Goal: Information Seeking & Learning: Learn about a topic

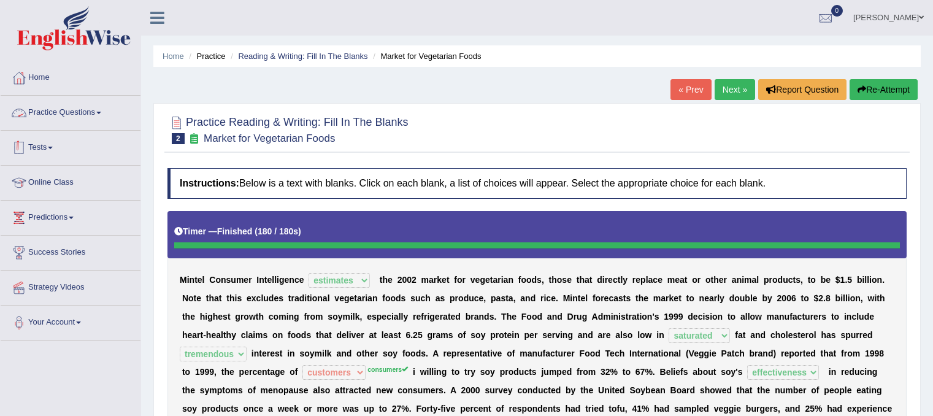
select select "estimates"
select select "saturated"
select select "tremendous"
select select "customers"
select select "effectiveness"
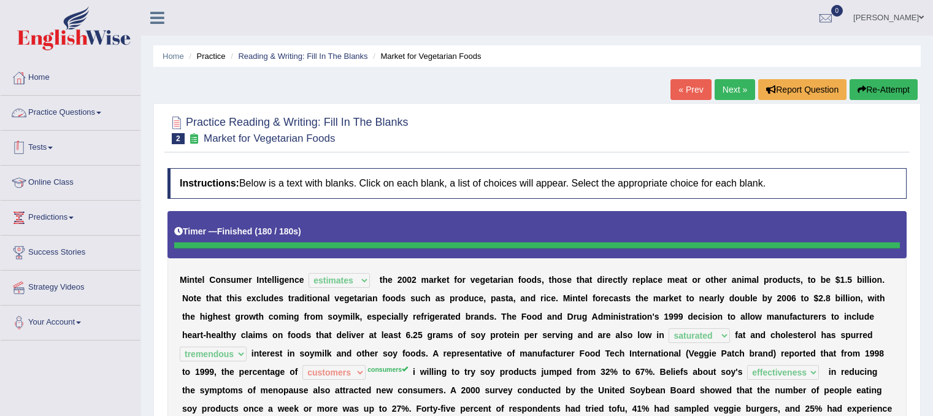
select select "alternatives"
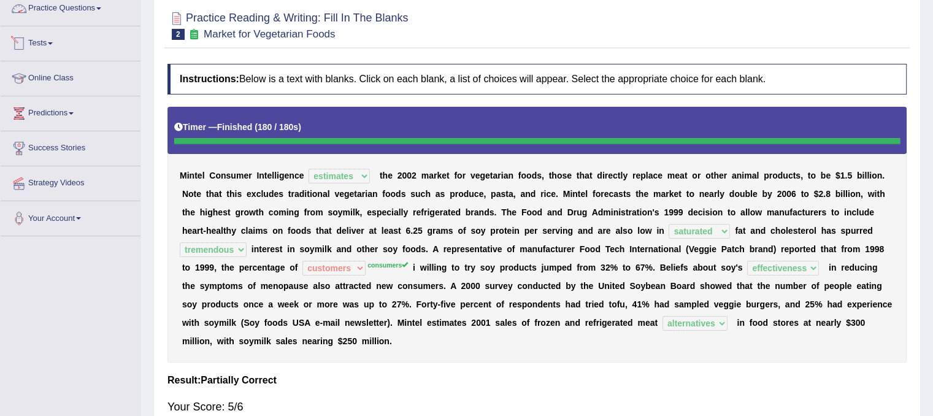
click at [55, 39] on link "Tests" at bounding box center [71, 41] width 140 height 31
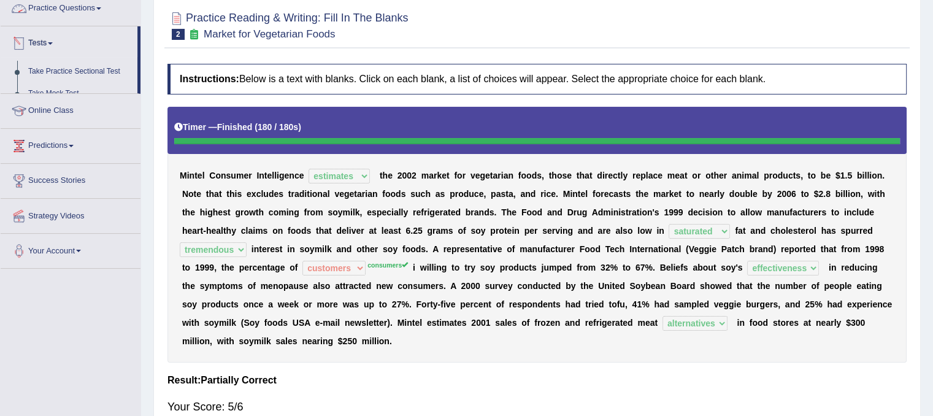
click at [55, 39] on link "Tests" at bounding box center [69, 41] width 137 height 31
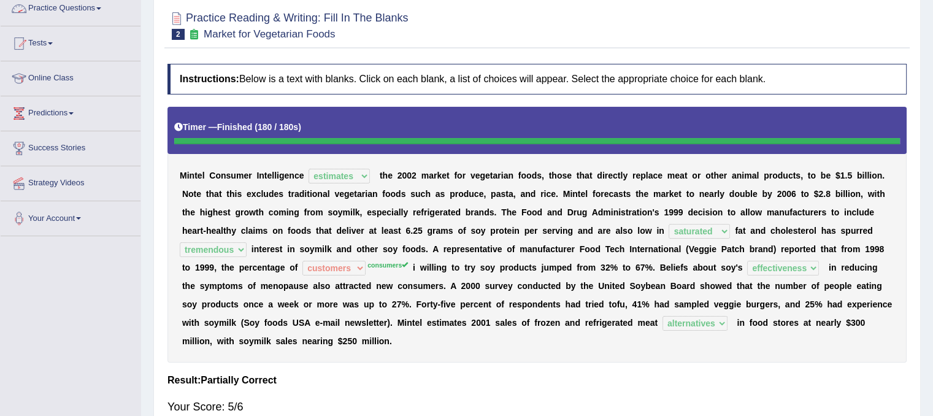
click at [99, 17] on link "Practice Questions" at bounding box center [71, 6] width 140 height 31
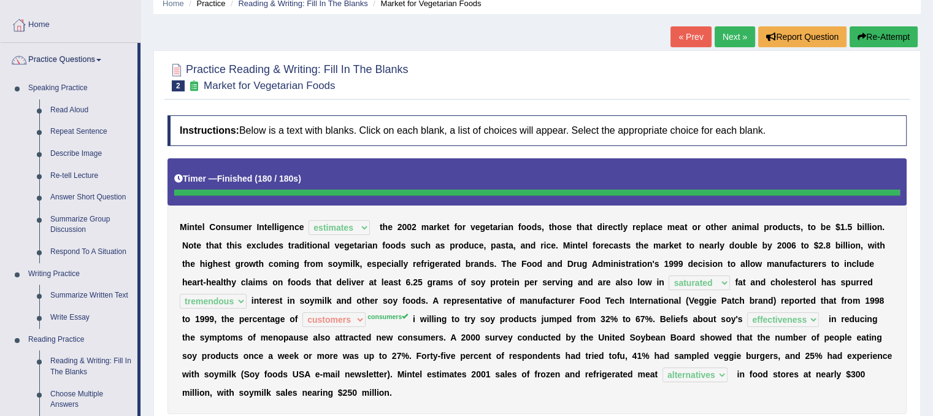
scroll to position [49, 0]
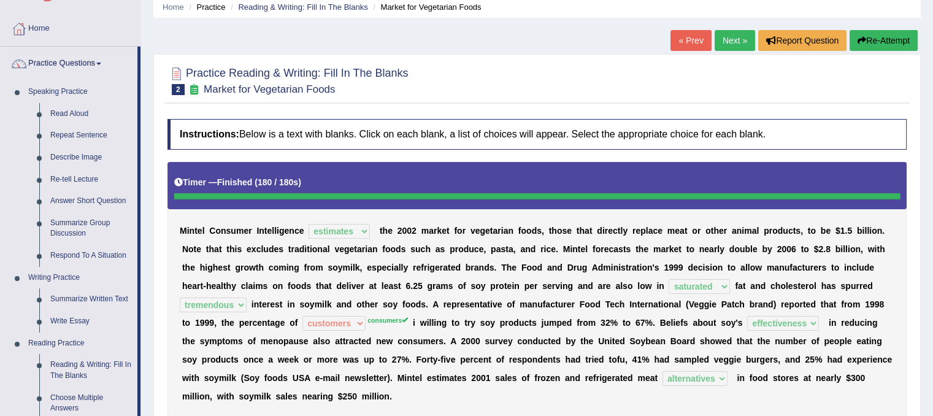
click at [732, 42] on link "Next »" at bounding box center [735, 40] width 40 height 21
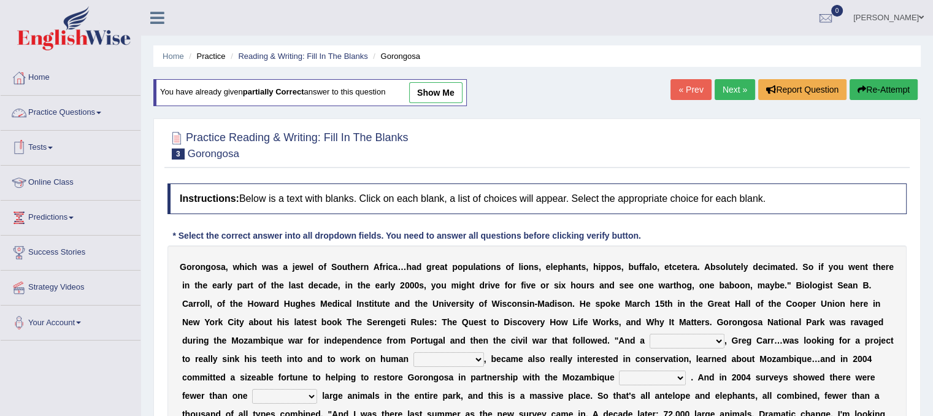
click at [108, 113] on link "Practice Questions" at bounding box center [71, 111] width 140 height 31
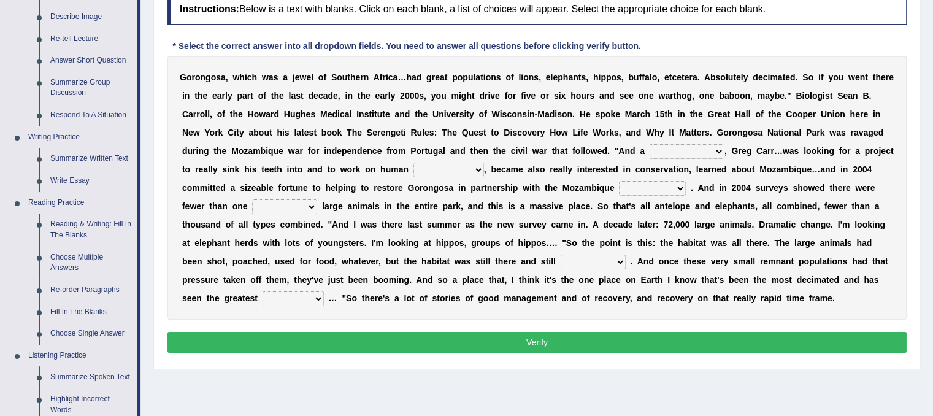
scroll to position [238, 0]
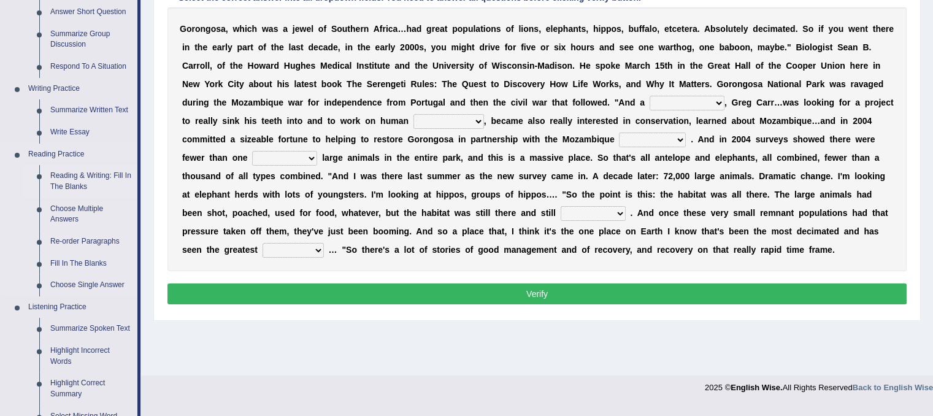
click at [75, 177] on link "Reading & Writing: Fill In The Blanks" at bounding box center [91, 181] width 93 height 33
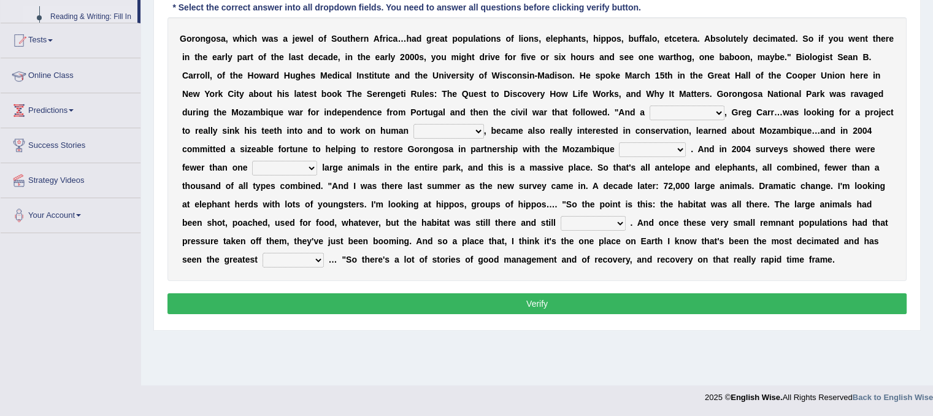
scroll to position [147, 0]
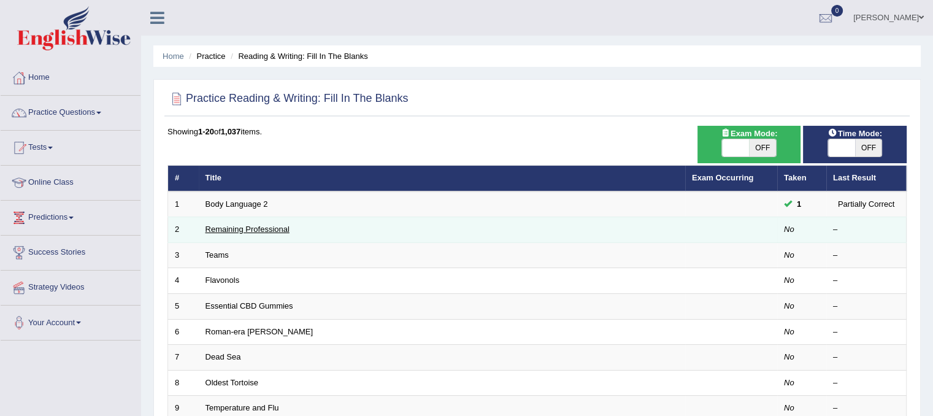
click at [283, 228] on link "Remaining Professional" at bounding box center [247, 228] width 84 height 9
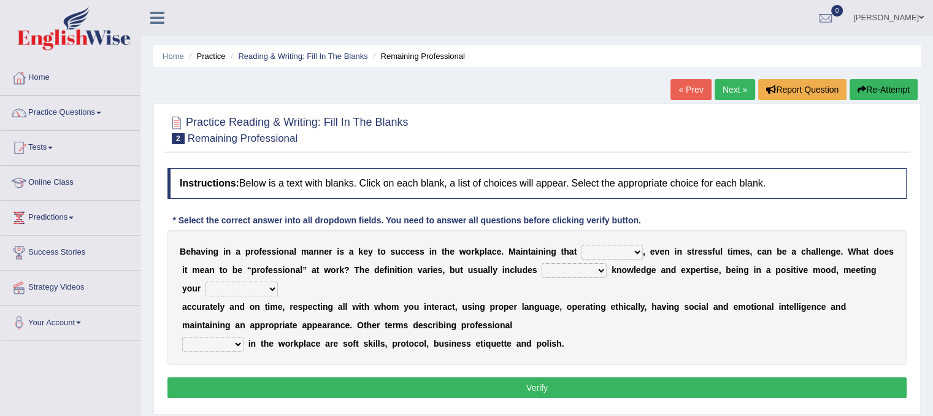
click at [640, 247] on select "demand domain direction demeanor" at bounding box center [611, 252] width 61 height 15
select select "direction"
click at [581, 245] on select "demand domain direction demeanor" at bounding box center [611, 252] width 61 height 15
click at [591, 264] on select "possessing appraising processing assessing" at bounding box center [574, 270] width 65 height 15
select select "assessing"
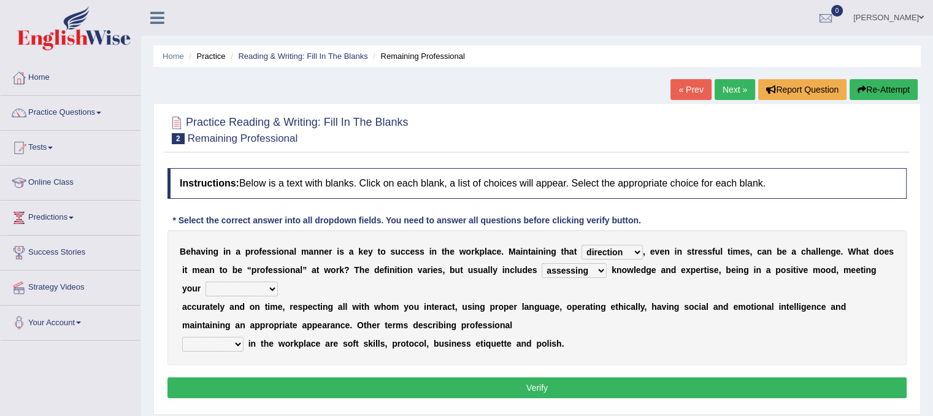
click at [542, 263] on select "possessing appraising processing assessing" at bounding box center [574, 270] width 65 height 15
click at [250, 290] on select "opportunities occupations observations obligations" at bounding box center [241, 289] width 72 height 15
select select "obligations"
click at [205, 282] on select "opportunities occupations observations obligations" at bounding box center [241, 289] width 72 height 15
click at [238, 347] on select "conduct contact condition contract" at bounding box center [212, 344] width 61 height 15
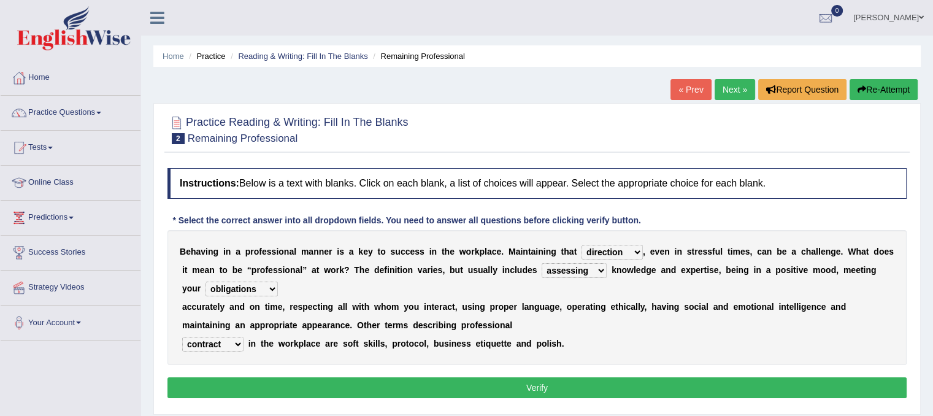
click at [182, 337] on select "conduct contact condition contract" at bounding box center [212, 344] width 61 height 15
click at [252, 345] on b "n" at bounding box center [254, 344] width 6 height 10
click at [220, 347] on select "conduct contact condition contract" at bounding box center [212, 344] width 61 height 15
select select "condition"
click at [182, 337] on select "conduct contact condition contract" at bounding box center [212, 344] width 61 height 15
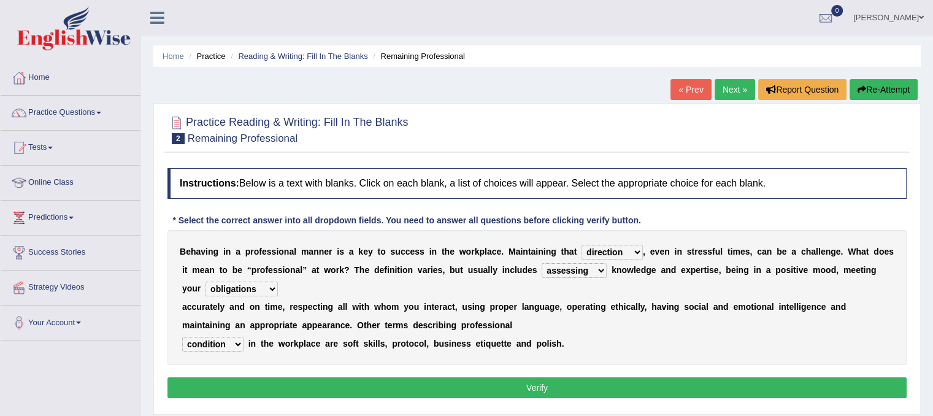
click at [239, 347] on select "conduct contact condition contract" at bounding box center [212, 344] width 61 height 15
click at [326, 382] on button "Verify" at bounding box center [536, 387] width 739 height 21
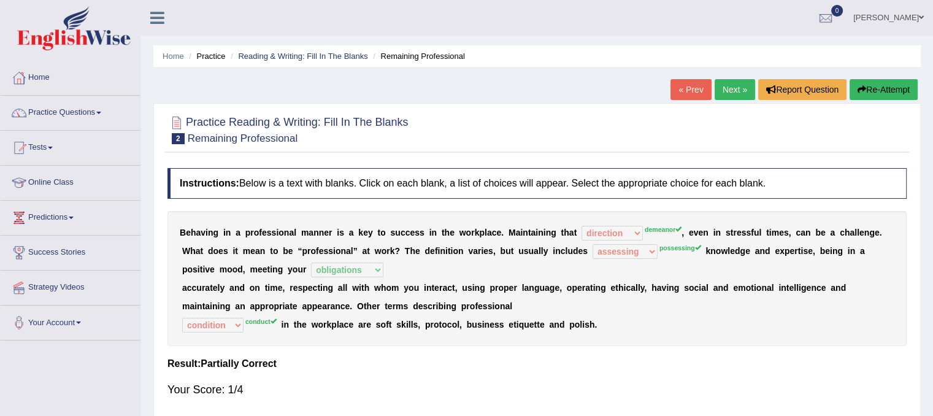
click at [735, 88] on link "Next »" at bounding box center [735, 89] width 40 height 21
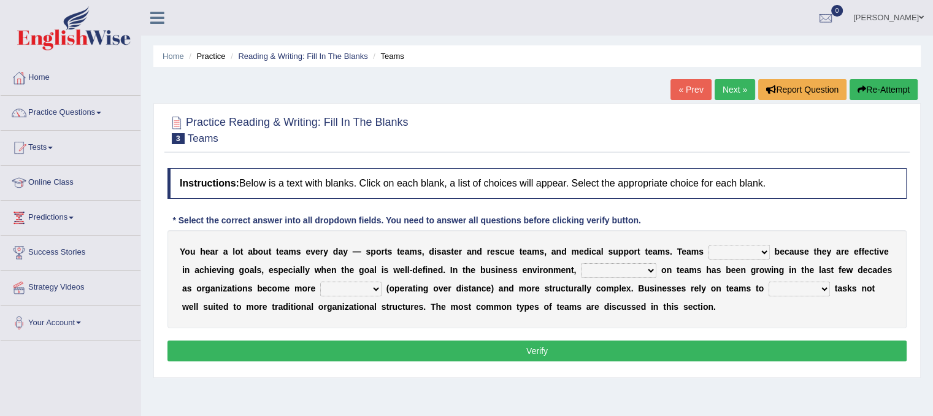
click at [767, 253] on select "exert extend express exist" at bounding box center [738, 252] width 61 height 15
select select "exist"
click at [708, 245] on select "exert extend express exist" at bounding box center [738, 252] width 61 height 15
click at [645, 268] on select "reliability reliance realization independence" at bounding box center [618, 270] width 75 height 15
select select "reliability"
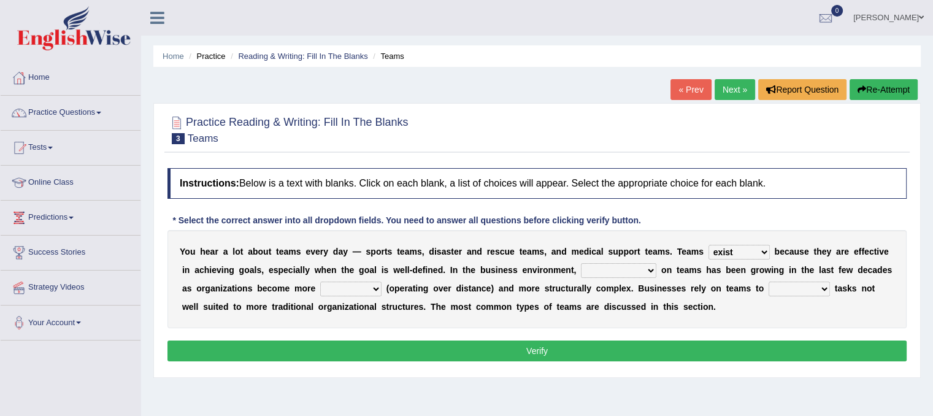
click at [581, 263] on select "reliability reliance realization independence" at bounding box center [618, 270] width 75 height 15
click at [381, 290] on b at bounding box center [383, 288] width 5 height 10
click at [375, 283] on select "authentic virtual simplified veritable" at bounding box center [350, 289] width 61 height 15
select select "simplified"
click at [320, 282] on select "authentic virtual simplified veritable" at bounding box center [350, 289] width 61 height 15
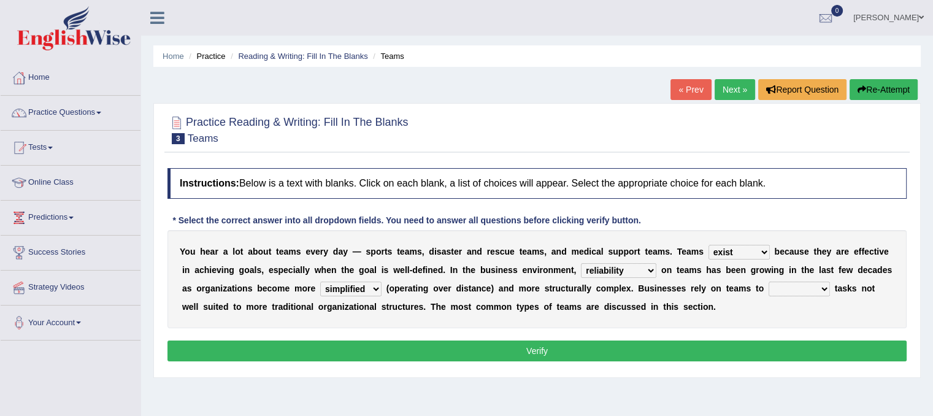
click at [829, 284] on select "perform possess compare conform" at bounding box center [799, 289] width 61 height 15
select select "perform"
click at [769, 282] on select "perform possess compare conform" at bounding box center [799, 289] width 61 height 15
click at [635, 354] on button "Verify" at bounding box center [536, 350] width 739 height 21
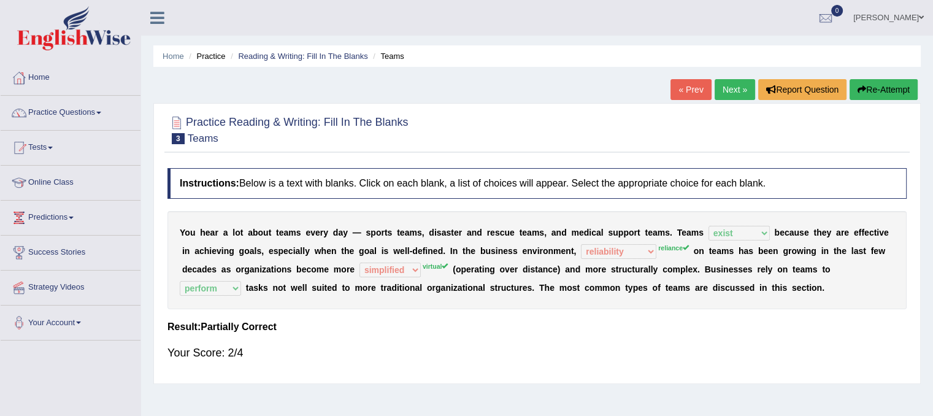
click at [732, 93] on link "Next »" at bounding box center [735, 89] width 40 height 21
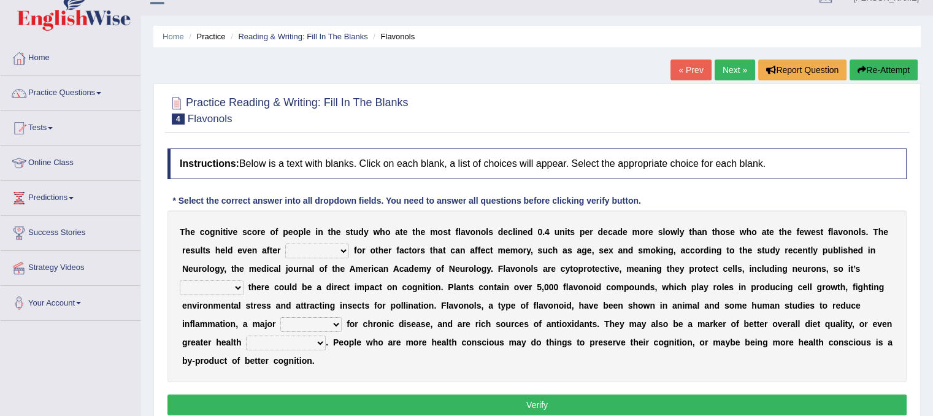
scroll to position [23, 0]
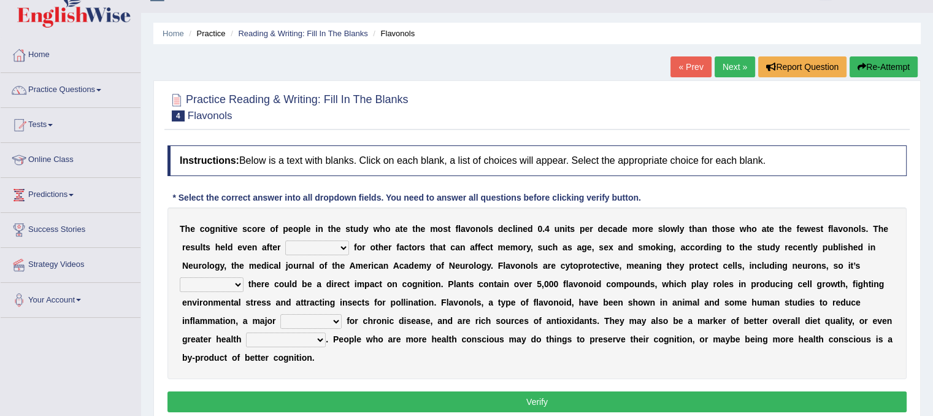
click at [339, 244] on select "consulting adjusting automating advertising" at bounding box center [317, 247] width 64 height 15
click at [480, 264] on b "o" at bounding box center [479, 266] width 6 height 10
click at [339, 244] on select "consulting adjusting automating advertising" at bounding box center [317, 247] width 64 height 15
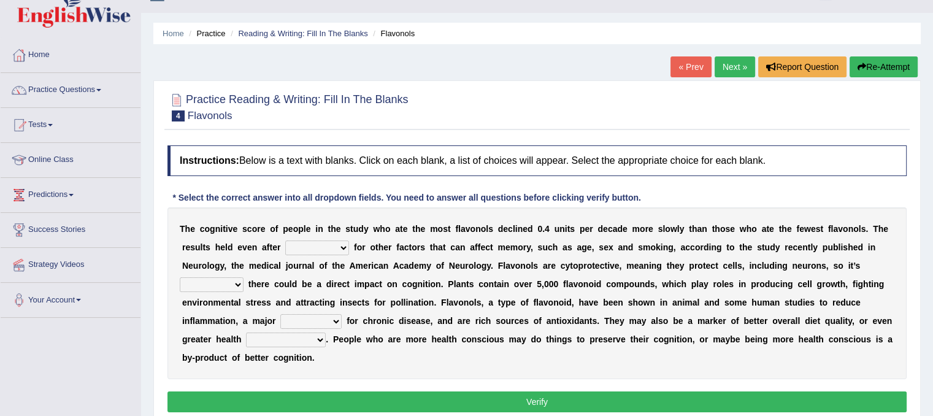
click at [339, 250] on select "consulting adjusting automating advertising" at bounding box center [317, 247] width 64 height 15
select select "adjusting"
click at [285, 240] on select "consulting adjusting automating advertising" at bounding box center [317, 247] width 64 height 15
click at [236, 286] on select "irresistible purposeful plausible detrimental" at bounding box center [212, 284] width 64 height 15
select select "irresistible"
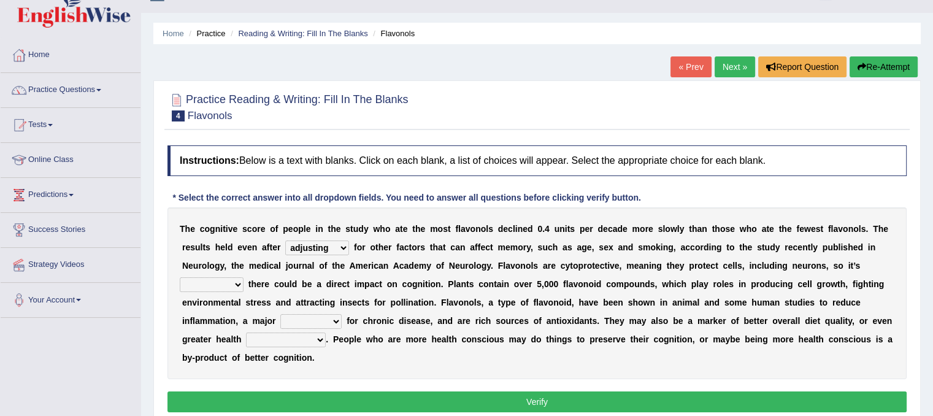
click at [180, 277] on select "irresistible purposeful plausible detrimental" at bounding box center [212, 284] width 64 height 15
click at [317, 316] on select "nuance module fact trigger" at bounding box center [310, 321] width 61 height 15
select select "nuance"
click at [280, 314] on select "nuance module fact trigger" at bounding box center [310, 321] width 61 height 15
click at [318, 339] on select "intervention cognition protection consciousness" at bounding box center [286, 339] width 80 height 15
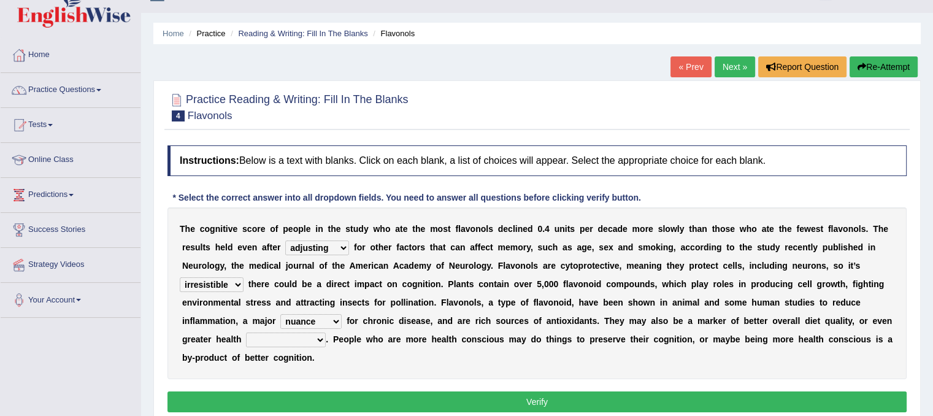
select select "consciousness"
click at [246, 332] on select "intervention cognition protection consciousness" at bounding box center [286, 339] width 80 height 15
click at [464, 404] on button "Verify" at bounding box center [536, 401] width 739 height 21
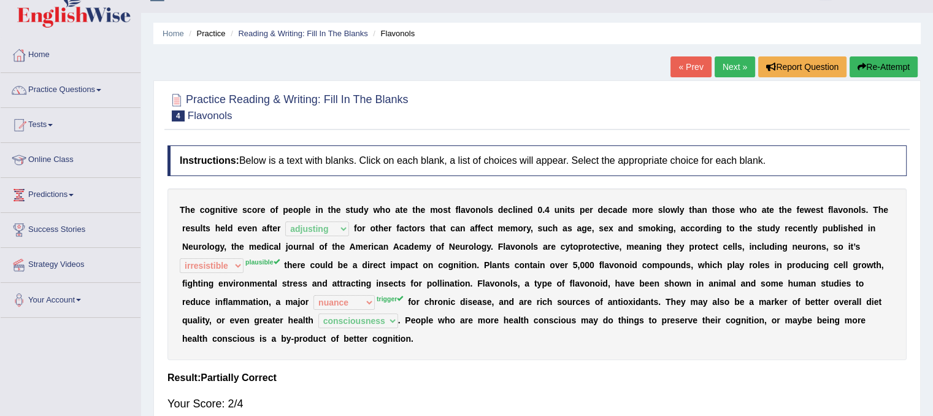
click at [735, 74] on link "Next »" at bounding box center [735, 66] width 40 height 21
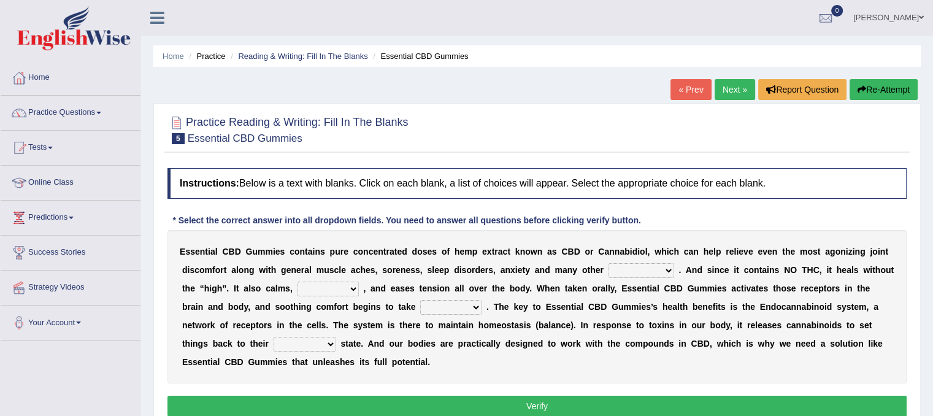
click at [666, 267] on select "pains phenomena poisons ailments" at bounding box center [641, 270] width 66 height 15
select select "pains"
click at [608, 263] on select "pains phenomena poisons ailments" at bounding box center [641, 270] width 66 height 15
click at [346, 287] on select "excites relaxes cures digests" at bounding box center [327, 289] width 61 height 15
select select "relaxes"
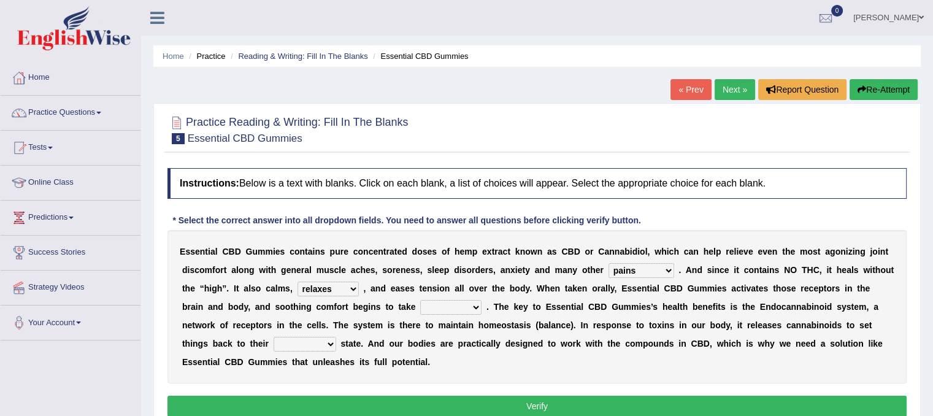
click at [297, 282] on select "excites relaxes cures digests" at bounding box center [327, 289] width 61 height 15
click at [321, 337] on select "new next substantial natural" at bounding box center [305, 344] width 63 height 15
click at [469, 307] on select "it formation in form" at bounding box center [450, 307] width 61 height 15
select select "formation"
click at [420, 300] on select "it formation in form" at bounding box center [450, 307] width 61 height 15
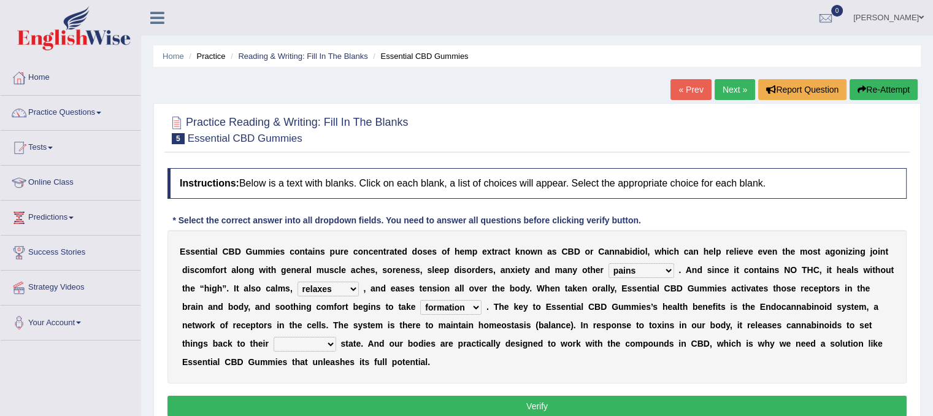
click at [323, 341] on select "new next substantial natural" at bounding box center [305, 344] width 63 height 15
select select "substantial"
click at [274, 337] on select "new next substantial natural" at bounding box center [305, 344] width 63 height 15
click at [421, 401] on button "Verify" at bounding box center [536, 406] width 739 height 21
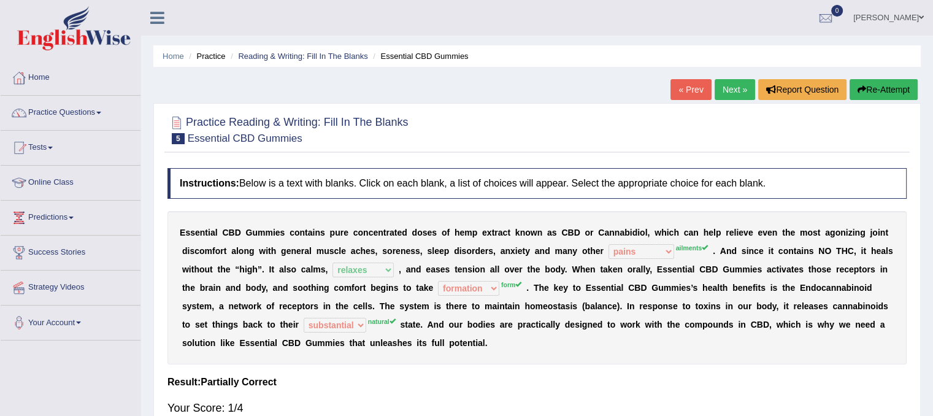
drag, startPoint x: 926, startPoint y: 263, endPoint x: 920, endPoint y: 312, distance: 48.8
click at [920, 312] on div "Home Practice Reading & Writing: Fill In The Blanks Essential CBD Gummies « Pre…" at bounding box center [537, 306] width 792 height 613
click at [931, 261] on div "Home Practice Reading & Writing: Fill In The Blanks Essential CBD Gummies « Pre…" at bounding box center [537, 306] width 792 height 613
drag, startPoint x: 907, startPoint y: 254, endPoint x: 911, endPoint y: 336, distance: 82.3
click at [911, 336] on div "Practice Reading & Writing: Fill In The Blanks 5 Essential CBD Gummies Instruct…" at bounding box center [536, 271] width 767 height 336
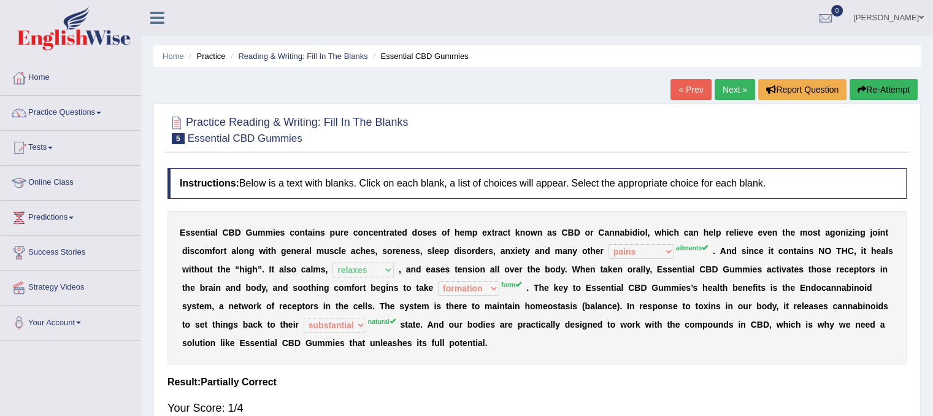
drag, startPoint x: 928, startPoint y: 254, endPoint x: 941, endPoint y: 344, distance: 91.2
click at [932, 344] on html "Toggle navigation Home Practice Questions Speaking Practice Read Aloud Repeat S…" at bounding box center [466, 208] width 933 height 416
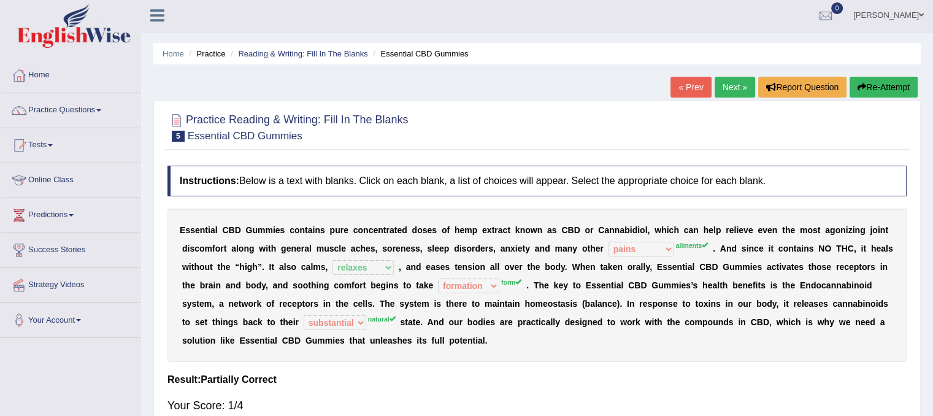
scroll to position [2, 0]
drag, startPoint x: 925, startPoint y: 257, endPoint x: 935, endPoint y: 317, distance: 61.0
click at [932, 317] on html "Toggle navigation Home Practice Questions Speaking Practice Read Aloud Repeat S…" at bounding box center [466, 206] width 933 height 416
drag, startPoint x: 930, startPoint y: 307, endPoint x: 932, endPoint y: 340, distance: 33.2
click at [932, 340] on div "Home Practice Reading & Writing: Fill In The Blanks Essential CBD Gummies « Pre…" at bounding box center [537, 304] width 792 height 613
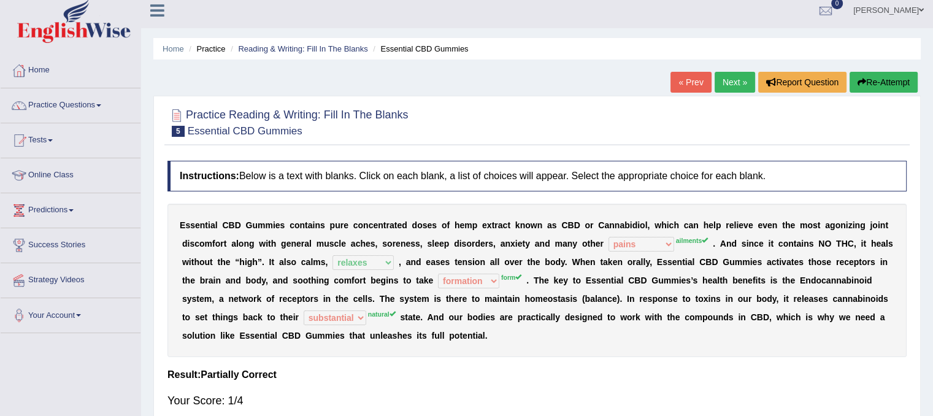
scroll to position [0, 0]
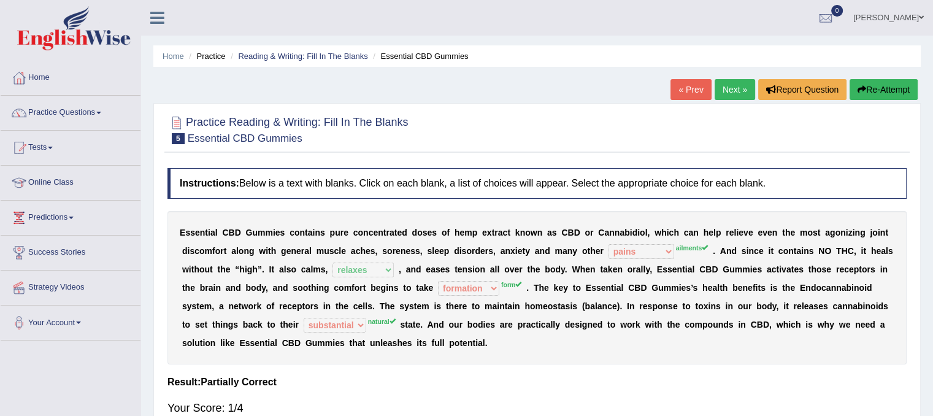
click at [742, 86] on link "Next »" at bounding box center [735, 89] width 40 height 21
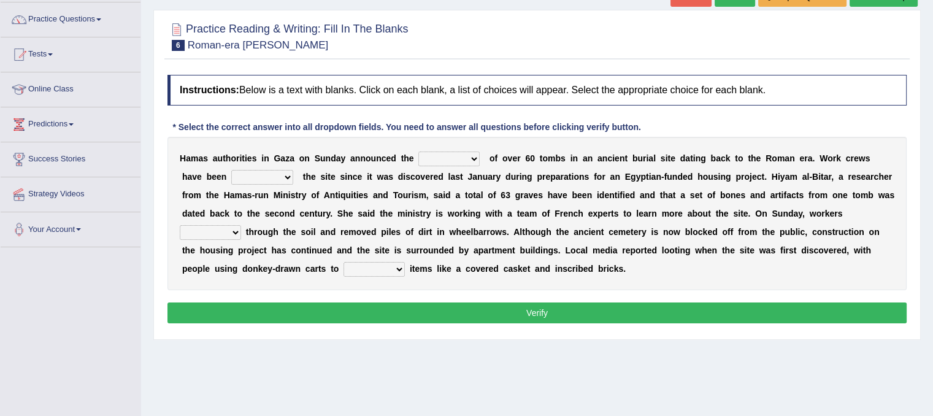
scroll to position [123, 0]
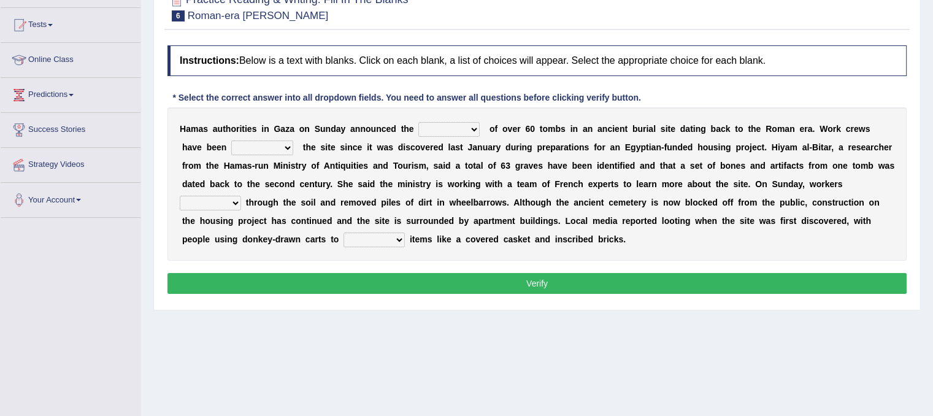
click at [472, 128] on select "downturn discovery creation disability" at bounding box center [448, 129] width 61 height 15
select select "discovery"
click at [418, 122] on select "downturn discovery creation disability" at bounding box center [448, 129] width 61 height 15
click at [248, 144] on select "destroying heralding excavating founding" at bounding box center [262, 147] width 62 height 15
select select "destroying"
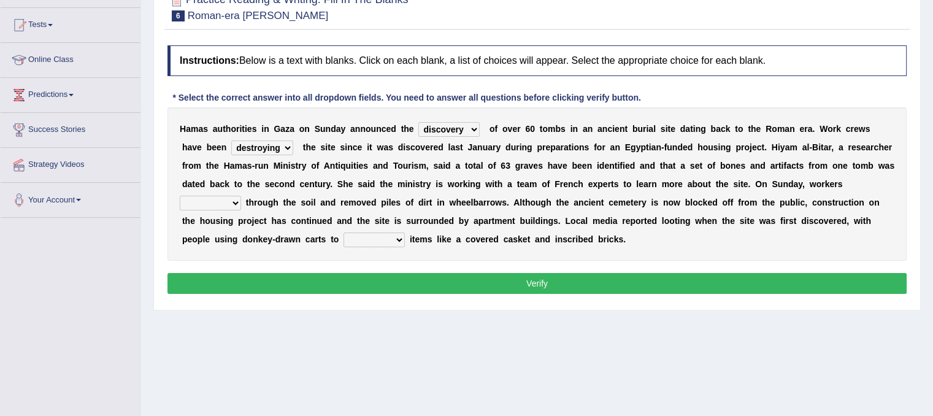
click at [231, 140] on select "destroying heralding excavating founding" at bounding box center [262, 147] width 62 height 15
click at [238, 201] on select "irritated mimicked sifted sipped" at bounding box center [210, 203] width 61 height 15
click at [180, 196] on select "irritated mimicked sifted sipped" at bounding box center [210, 203] width 61 height 15
click at [227, 201] on select "irritated mimicked sifted sipped" at bounding box center [210, 203] width 61 height 15
select select "sipped"
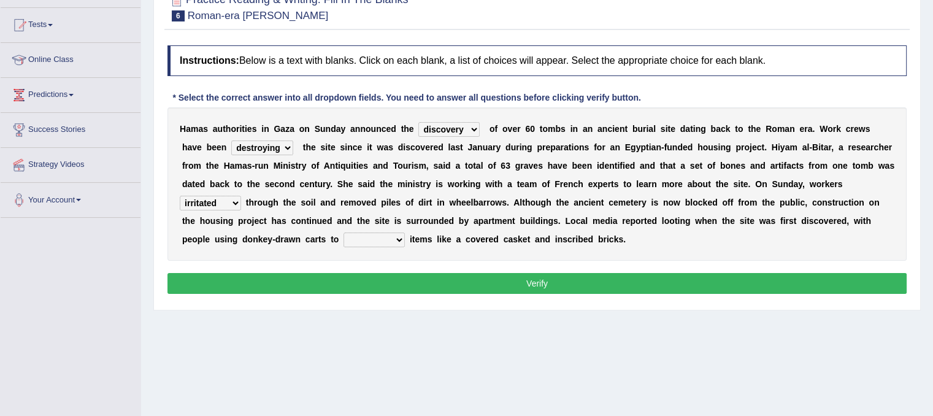
click at [180, 196] on select "irritated mimicked sifted sipped" at bounding box center [210, 203] width 61 height 15
click at [399, 240] on select "haul away go away pull back cheer up" at bounding box center [373, 239] width 61 height 15
select select "pull back"
click at [343, 232] on select "haul away go away pull back cheer up" at bounding box center [373, 239] width 61 height 15
click at [420, 279] on button "Verify" at bounding box center [536, 283] width 739 height 21
